Goal: Task Accomplishment & Management: Use online tool/utility

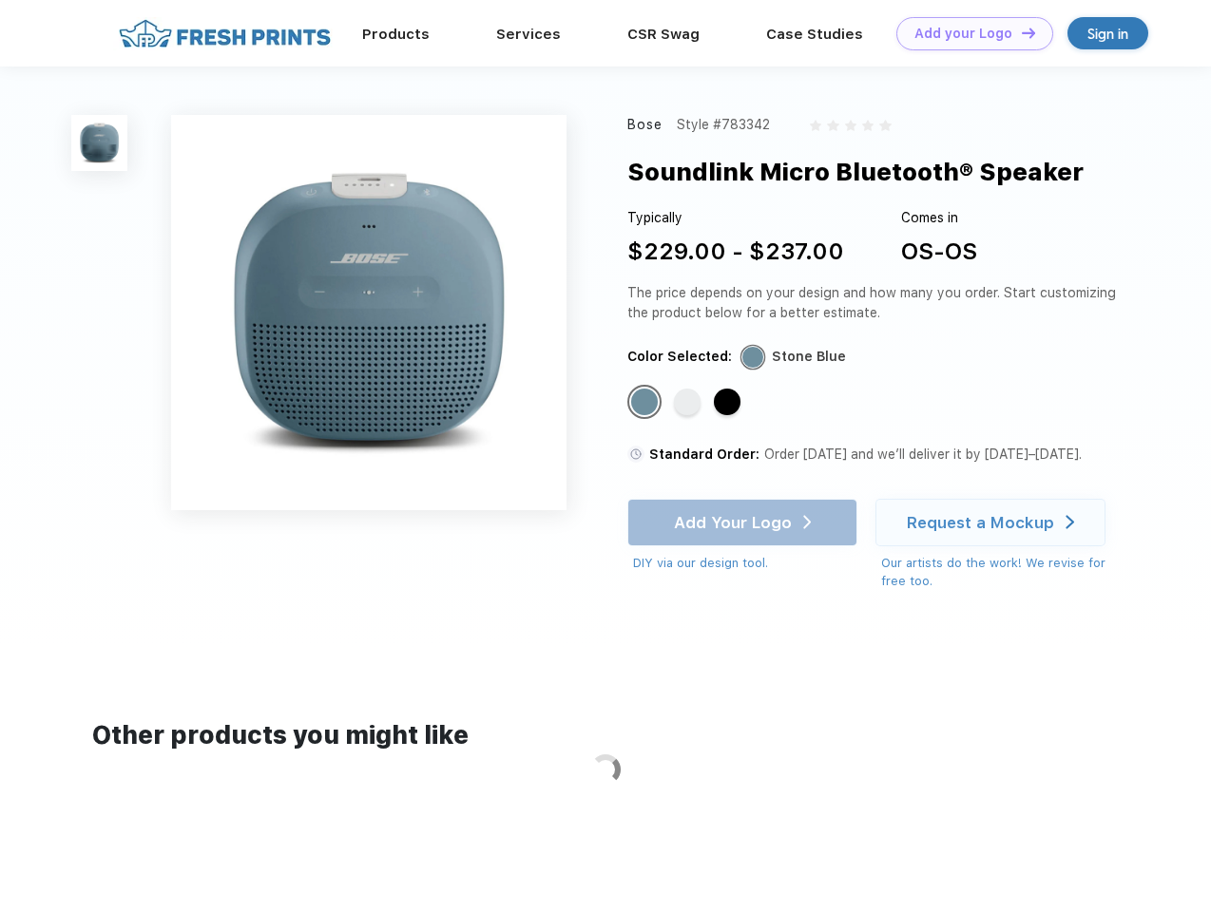
click at [967, 33] on link "Add your Logo Design Tool" at bounding box center [974, 33] width 157 height 33
click at [0, 0] on div "Design Tool" at bounding box center [0, 0] width 0 height 0
click at [1020, 32] on link "Add your Logo Design Tool" at bounding box center [974, 33] width 157 height 33
click at [100, 143] on img at bounding box center [99, 143] width 56 height 56
click at [646, 403] on div "Standard Color" at bounding box center [644, 402] width 27 height 27
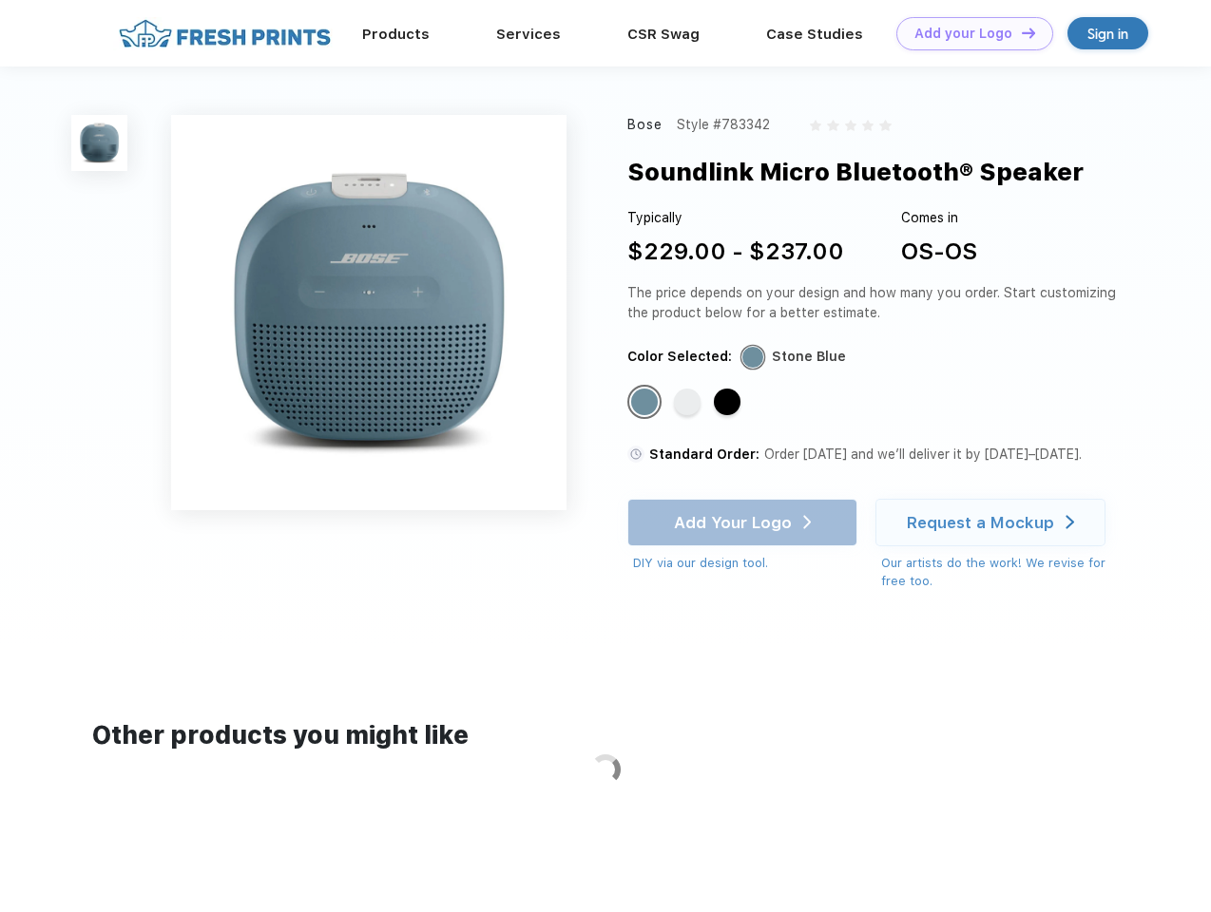
click at [689, 403] on div "Standard Color" at bounding box center [687, 402] width 27 height 27
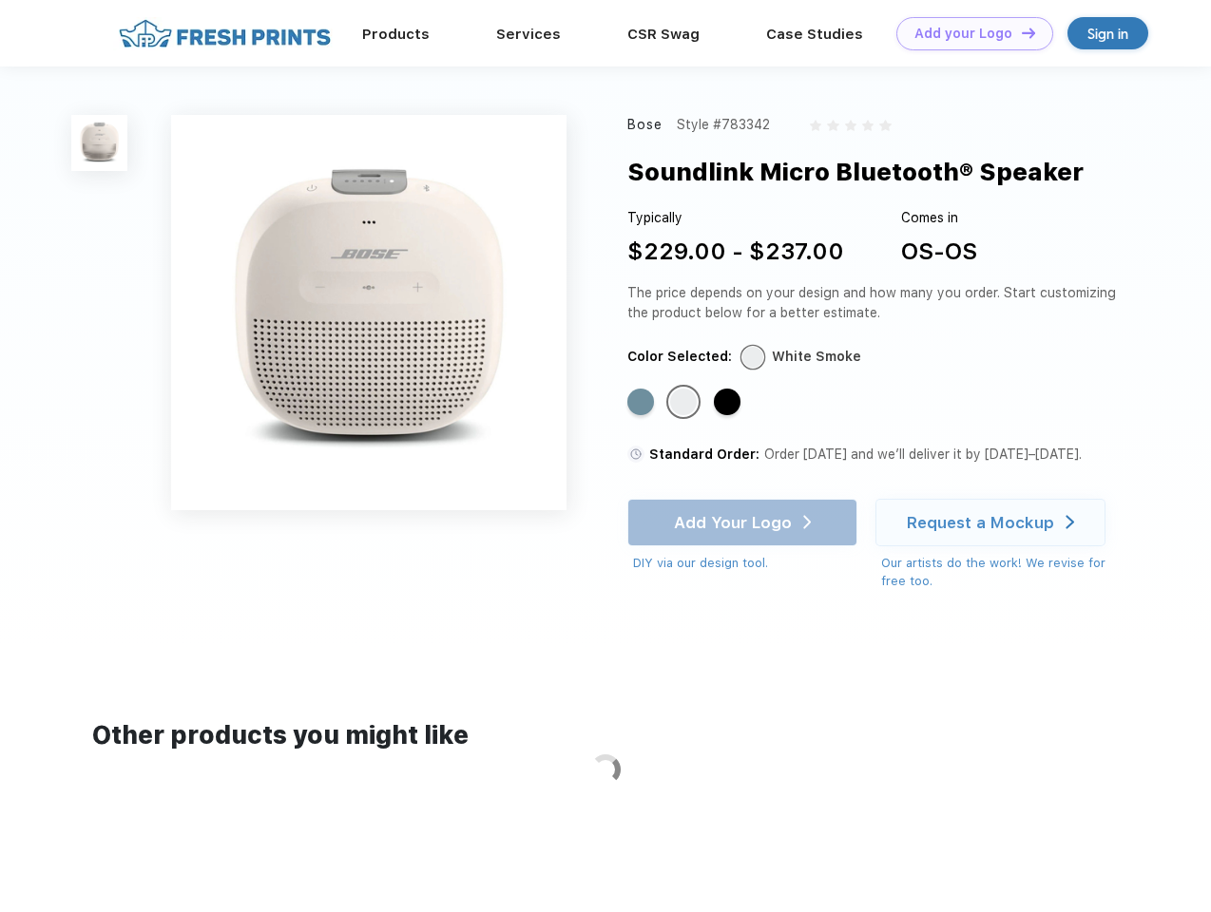
click at [729, 403] on div "Standard Color" at bounding box center [727, 402] width 27 height 27
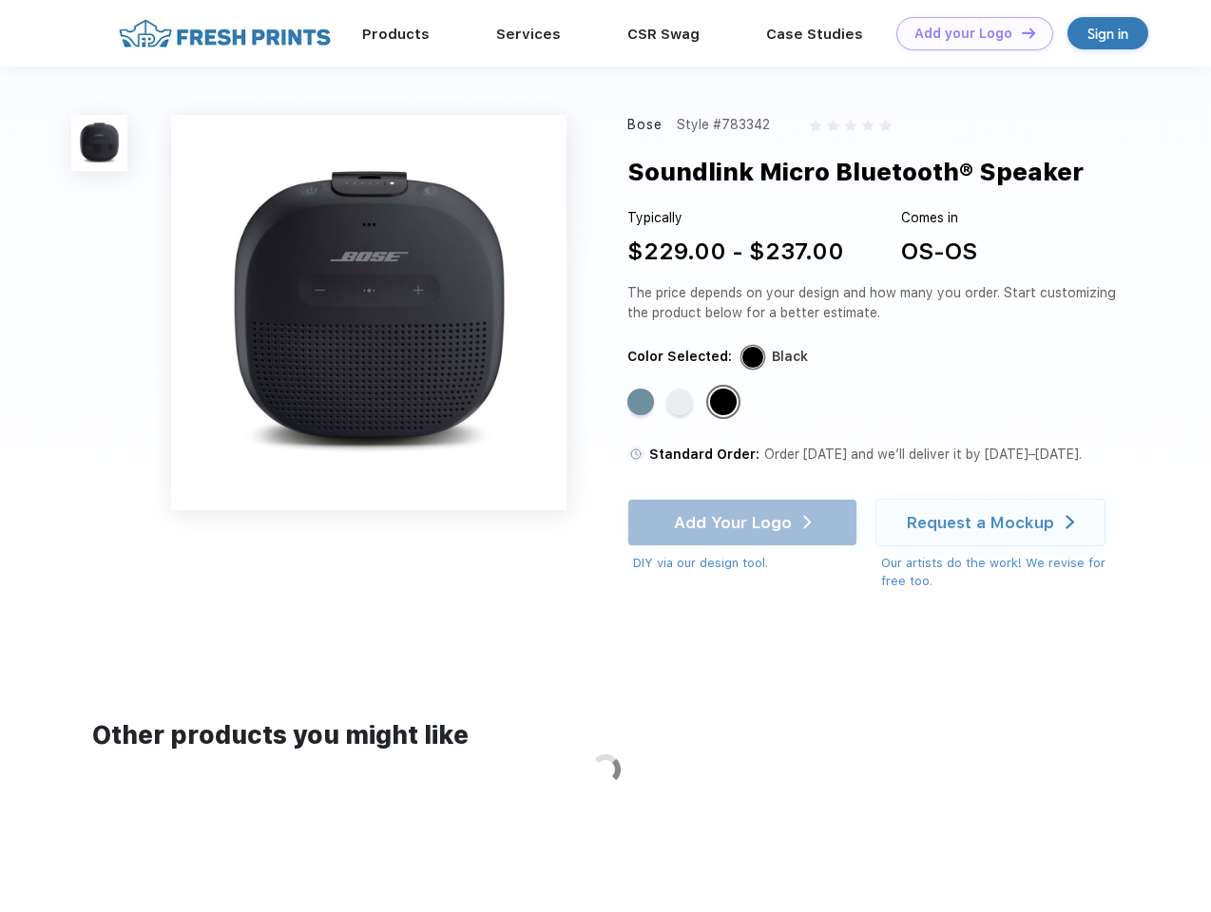
click at [744, 523] on div "Add Your Logo DIY via our design tool. Ah shoot! This product isn't up in our d…" at bounding box center [742, 536] width 230 height 74
click at [993, 523] on div "Request a Mockup" at bounding box center [980, 522] width 147 height 19
